Goal: Transaction & Acquisition: Subscribe to service/newsletter

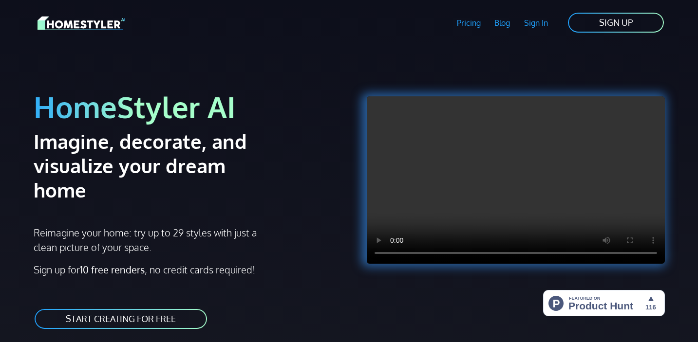
click at [490, 185] on video at bounding box center [516, 179] width 298 height 167
click at [489, 185] on video at bounding box center [516, 179] width 298 height 167
click at [469, 21] on link "Pricing" at bounding box center [468, 23] width 38 height 22
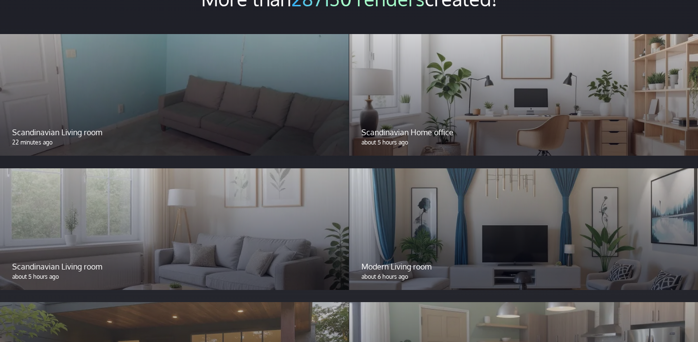
scroll to position [813, 0]
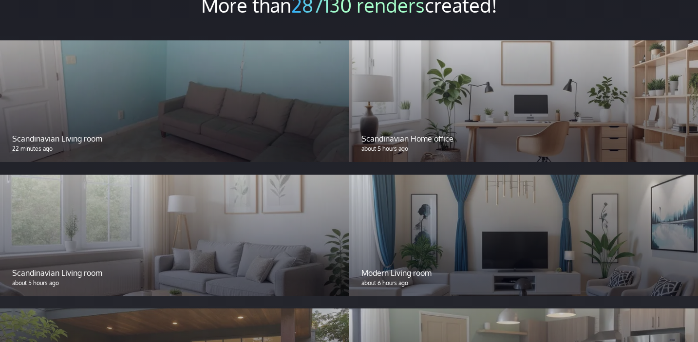
click at [466, 234] on div at bounding box center [523, 236] width 349 height 122
click at [450, 258] on div "Modern Living room about 6 hours ago" at bounding box center [523, 277] width 349 height 38
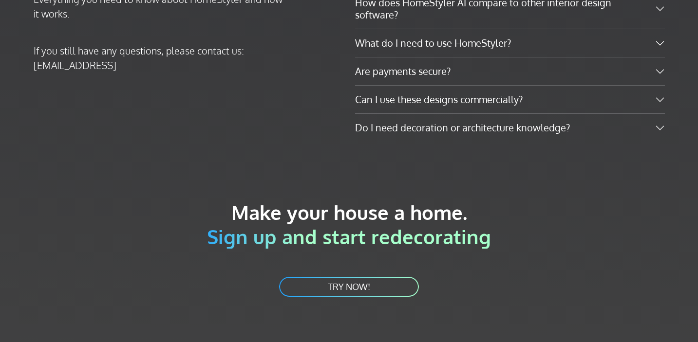
scroll to position [2099, 0]
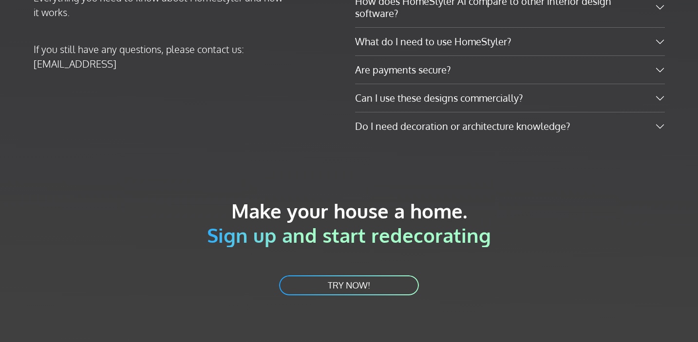
click at [343, 275] on link "TRY NOW!" at bounding box center [349, 286] width 142 height 22
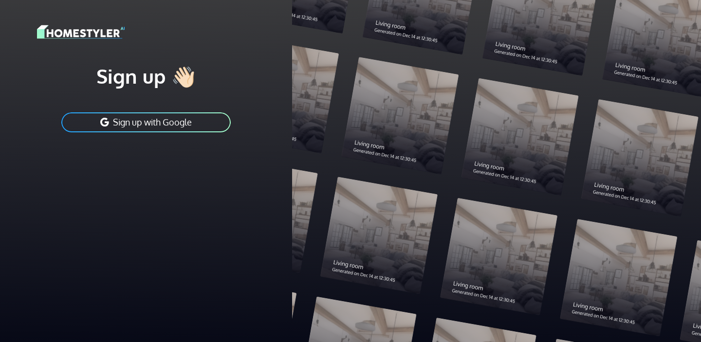
click at [134, 125] on button "Sign up with Google" at bounding box center [145, 122] width 171 height 22
